Goal: Task Accomplishment & Management: Manage account settings

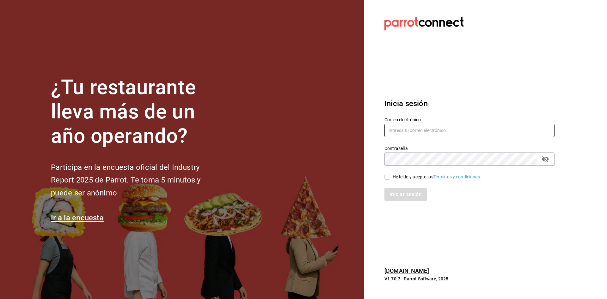
click at [410, 124] on input "text" at bounding box center [470, 130] width 170 height 13
type input "C"
type input "camposduranpi@gmail.com"
click at [386, 179] on input "He leído y acepto los Términos y condiciones." at bounding box center [388, 177] width 6 height 6
checkbox input "true"
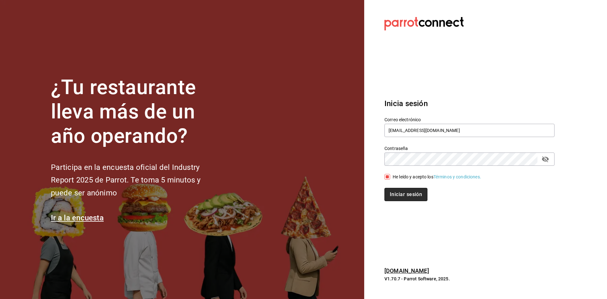
click at [392, 195] on button "Iniciar sesión" at bounding box center [406, 194] width 43 height 13
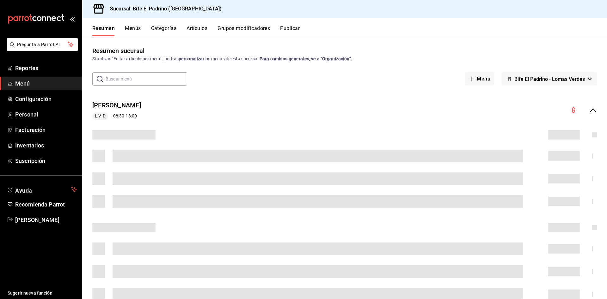
click at [254, 26] on button "Grupos modificadores" at bounding box center [244, 30] width 52 height 11
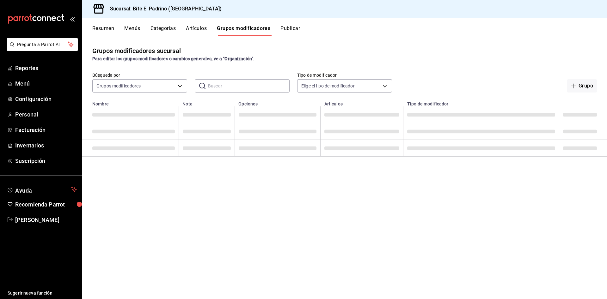
click at [255, 86] on input "text" at bounding box center [249, 86] width 82 height 13
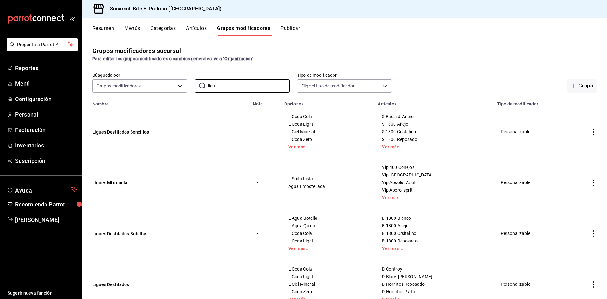
type input "ligu"
click at [440, 61] on div "Para editar los grupos modificadores o cambios generales, ve a “Organización”." at bounding box center [344, 59] width 505 height 7
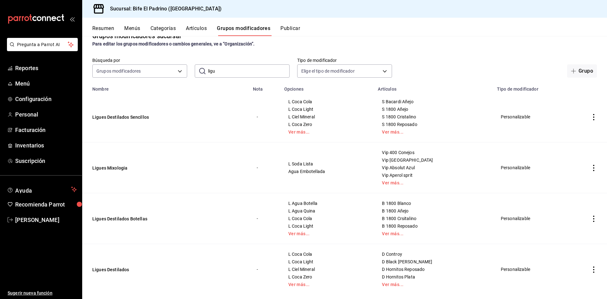
scroll to position [26, 0]
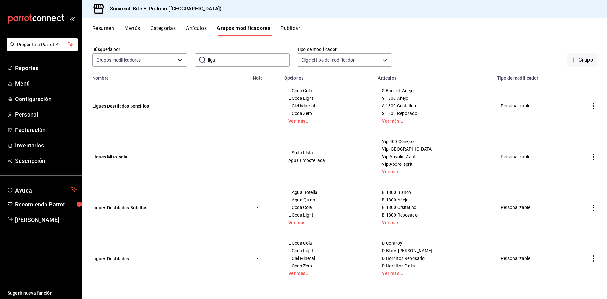
click at [115, 263] on td "Ligues Destilados" at bounding box center [165, 258] width 167 height 51
click at [119, 259] on button "Ligues Destilados" at bounding box center [130, 259] width 76 height 6
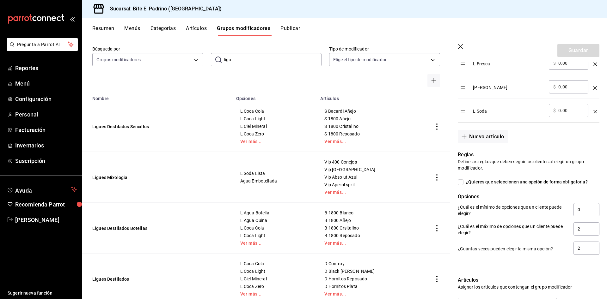
scroll to position [531, 0]
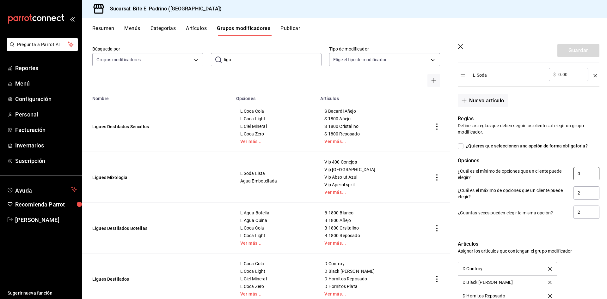
click at [577, 181] on input "0" at bounding box center [587, 173] width 26 height 13
click at [577, 181] on input "2" at bounding box center [587, 173] width 26 height 13
type input "0"
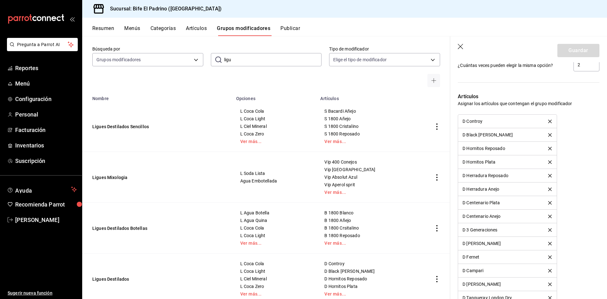
scroll to position [572, 0]
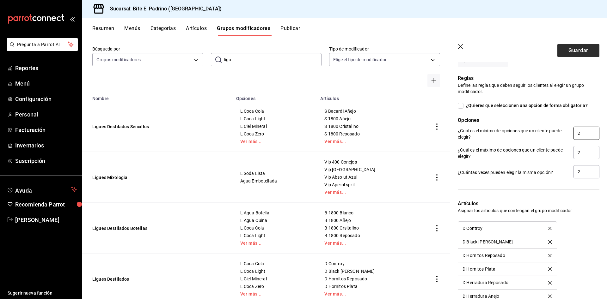
type input "2"
click at [575, 50] on button "Guardar" at bounding box center [578, 50] width 42 height 13
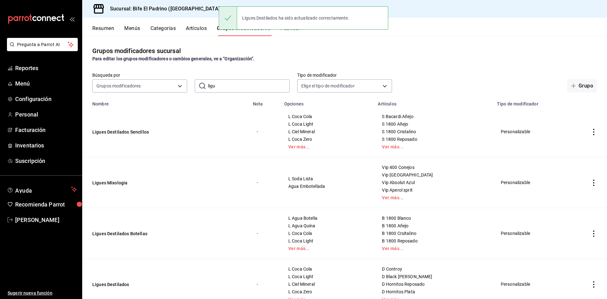
scroll to position [26, 0]
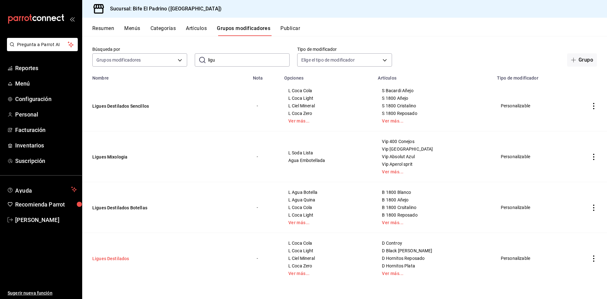
click at [123, 258] on button "Ligues Destilados" at bounding box center [130, 259] width 76 height 6
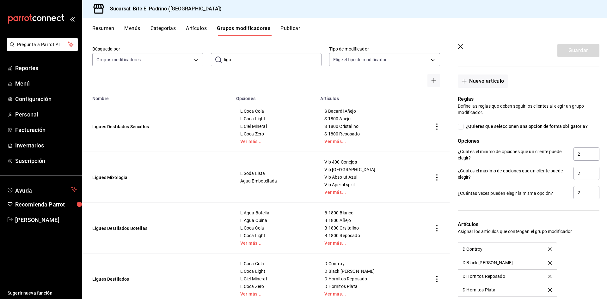
scroll to position [551, 0]
click at [128, 226] on button "Ligues Destilados Botellas" at bounding box center [130, 228] width 76 height 6
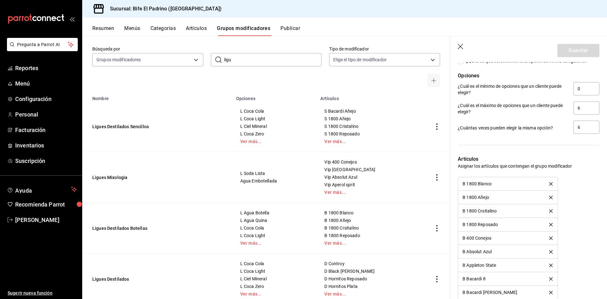
scroll to position [562, 0]
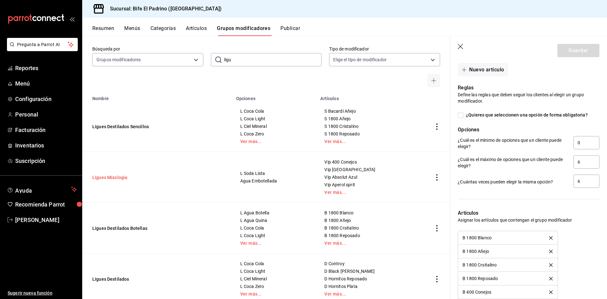
click at [106, 181] on button "Ligues Mixologia" at bounding box center [130, 178] width 76 height 6
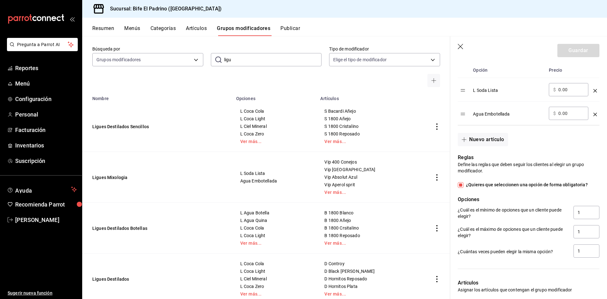
scroll to position [209, 0]
click at [461, 187] on div "Reglas Define las reglas que deben seguir los clientes al elegir un grupo modif…" at bounding box center [524, 201] width 149 height 113
click at [126, 124] on button "Ligues Destilados Sencillos" at bounding box center [130, 127] width 76 height 6
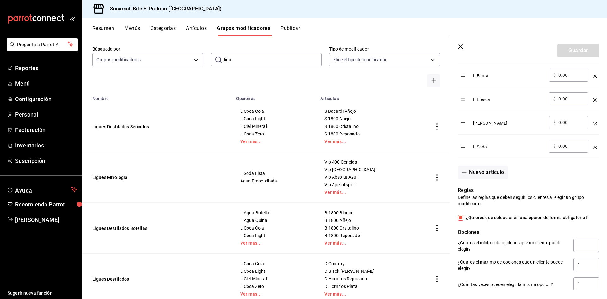
scroll to position [461, 0]
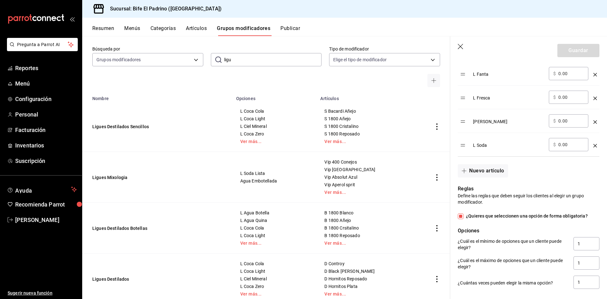
click at [462, 227] on div "Reglas Define las reglas que deben seguir los clientes al elegir un grupo modif…" at bounding box center [524, 234] width 149 height 113
click at [459, 219] on input "¿Quieres que seleccionen una opción de forma obligatoria?" at bounding box center [461, 217] width 6 height 6
checkbox input "false"
type input "0"
click at [576, 51] on button "Guardar" at bounding box center [578, 50] width 42 height 13
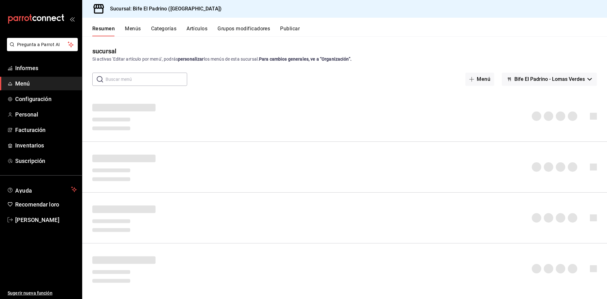
click at [254, 26] on font "Grupos modificadores" at bounding box center [244, 29] width 52 height 6
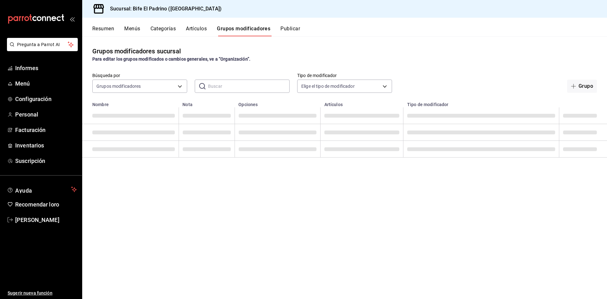
click at [238, 84] on input "text" at bounding box center [249, 86] width 82 height 13
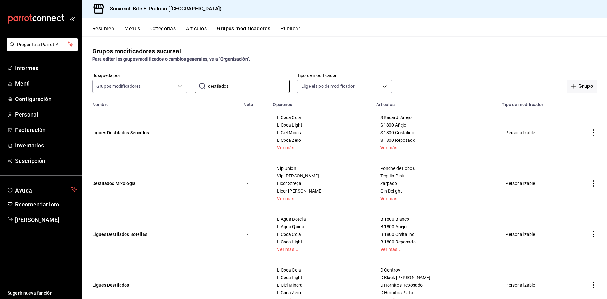
scroll to position [77, 0]
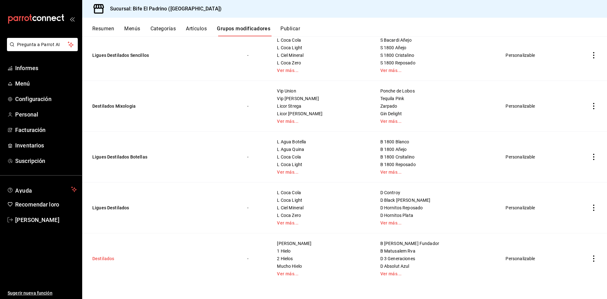
type input "destilados"
click at [102, 256] on button "Destilados" at bounding box center [130, 259] width 76 height 6
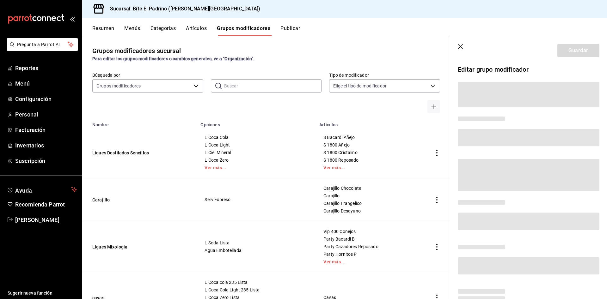
click at [261, 83] on input "text" at bounding box center [273, 86] width 98 height 13
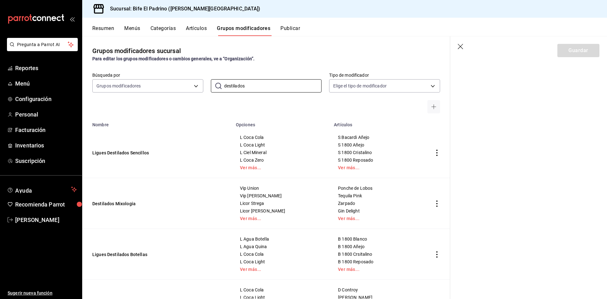
scroll to position [98, 0]
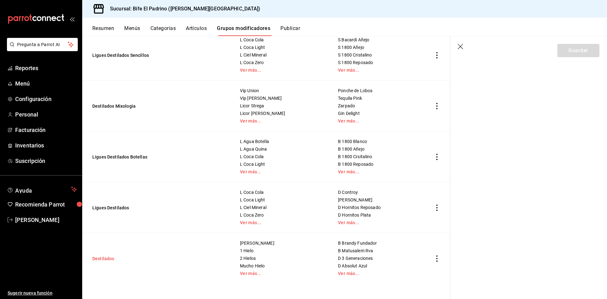
type input "destilados"
click at [107, 260] on button "Destilados" at bounding box center [130, 259] width 76 height 6
click at [461, 45] on icon "button" at bounding box center [461, 47] width 6 height 6
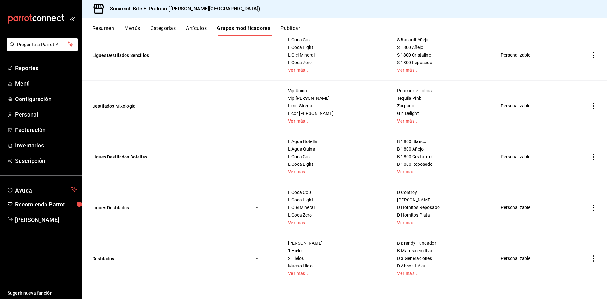
scroll to position [77, 0]
click at [101, 259] on button "Destilados" at bounding box center [130, 259] width 76 height 6
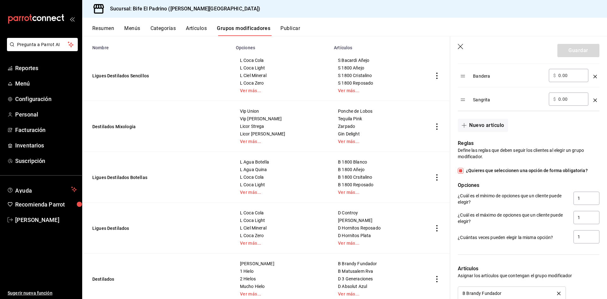
scroll to position [436, 0]
click at [460, 173] on input "¿Quieres que seleccionen una opción de forma obligatoria?" at bounding box center [461, 171] width 6 height 6
checkbox input "false"
type input "0"
click at [577, 51] on button "Guardar" at bounding box center [578, 50] width 42 height 13
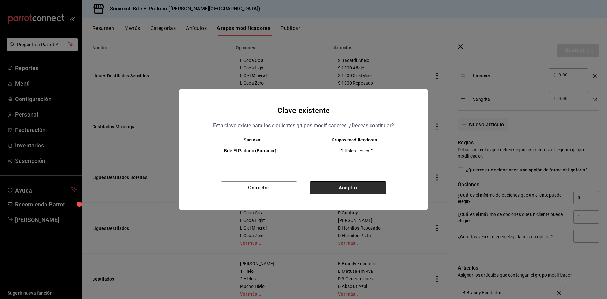
click at [356, 187] on button "Aceptar" at bounding box center [348, 187] width 77 height 13
